Goal: Navigation & Orientation: Find specific page/section

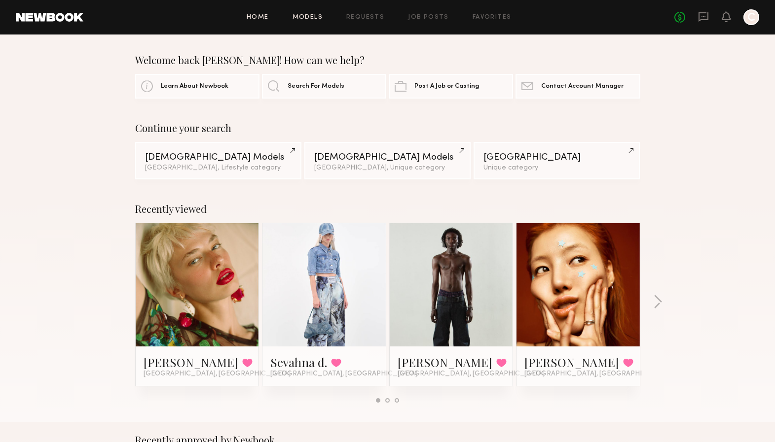
click at [318, 17] on link "Models" at bounding box center [307, 17] width 30 height 6
click at [200, 351] on div "[PERSON_NAME] Favorited [GEOGRAPHIC_DATA], [GEOGRAPHIC_DATA]" at bounding box center [197, 366] width 123 height 39
click at [210, 364] on div "[PERSON_NAME] Favorited [GEOGRAPHIC_DATA], [GEOGRAPHIC_DATA]" at bounding box center [196, 367] width 107 height 24
click at [695, 234] on div "Recently viewed [PERSON_NAME] Favorited [GEOGRAPHIC_DATA], [GEOGRAPHIC_DATA] Se…" at bounding box center [387, 306] width 775 height 231
